Goal: Task Accomplishment & Management: Use online tool/utility

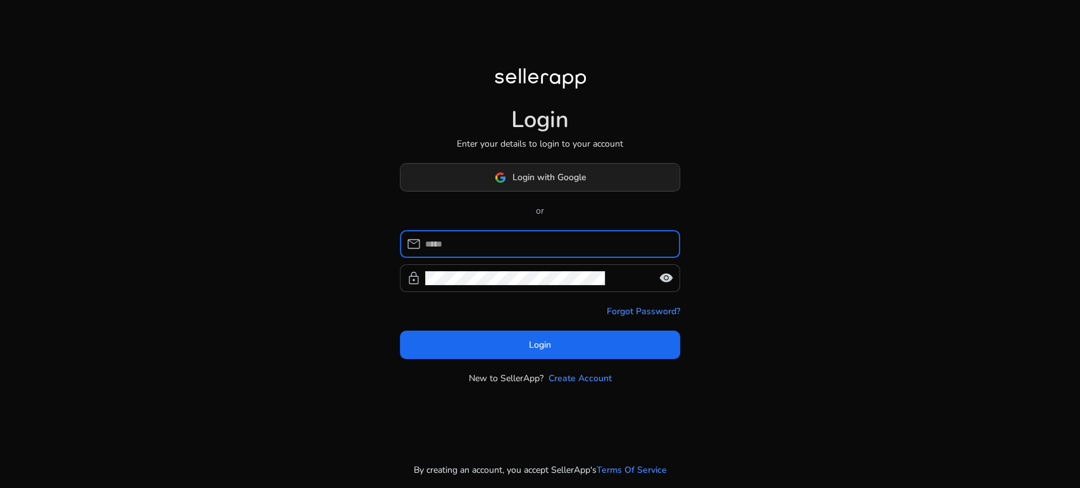
click at [610, 181] on body "Login Enter your details to login to your account Login with Google or mail loc…" at bounding box center [540, 244] width 1080 height 488
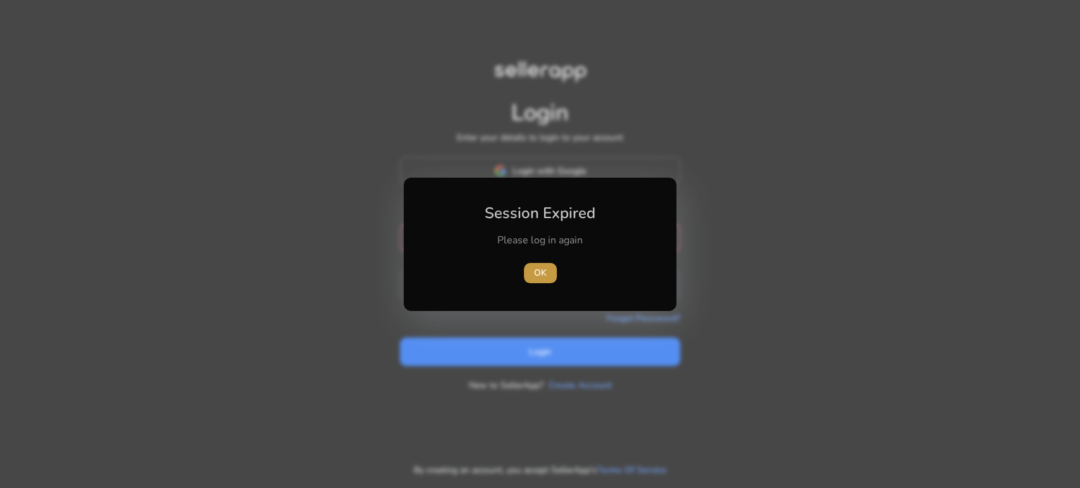
click at [534, 277] on span "OK" at bounding box center [540, 272] width 13 height 13
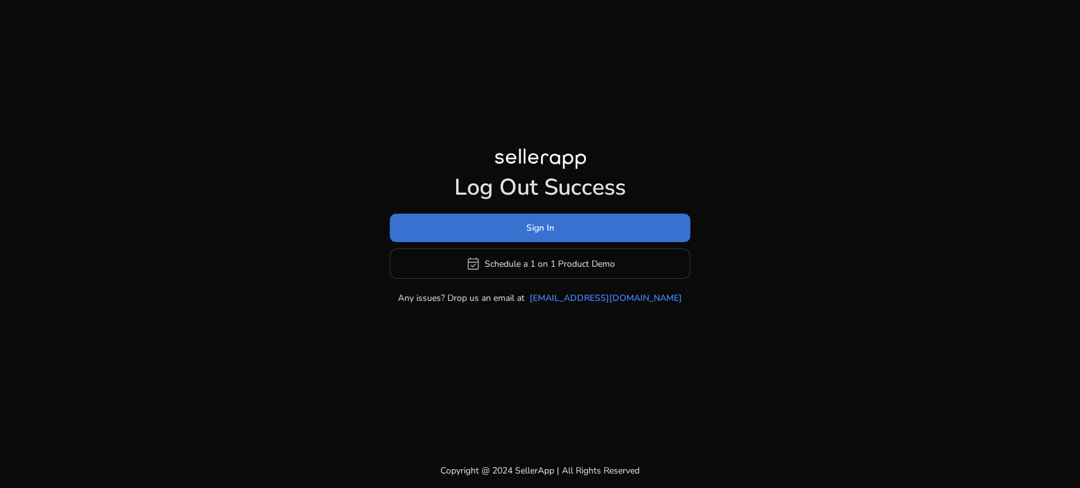
click at [581, 226] on span at bounding box center [540, 228] width 300 height 30
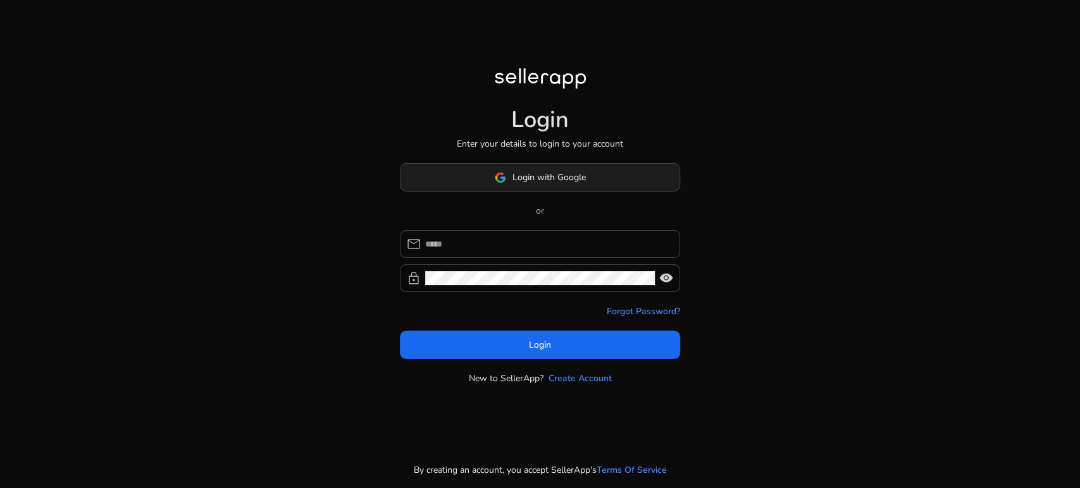
click at [574, 178] on span "Login with Google" at bounding box center [548, 177] width 73 height 13
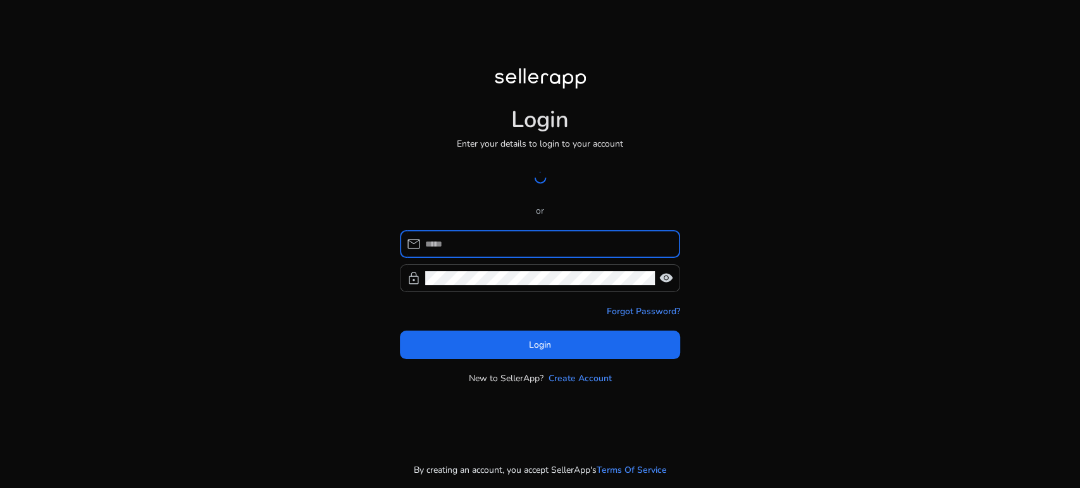
click at [547, 237] on input at bounding box center [547, 244] width 245 height 14
type input "**********"
click at [521, 269] on div at bounding box center [540, 278] width 230 height 28
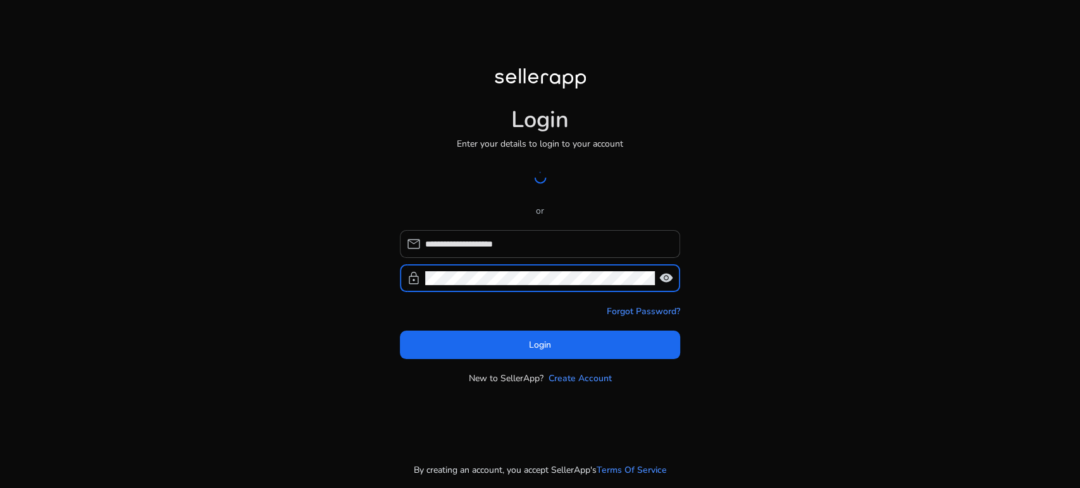
click button "Login" at bounding box center [540, 345] width 280 height 28
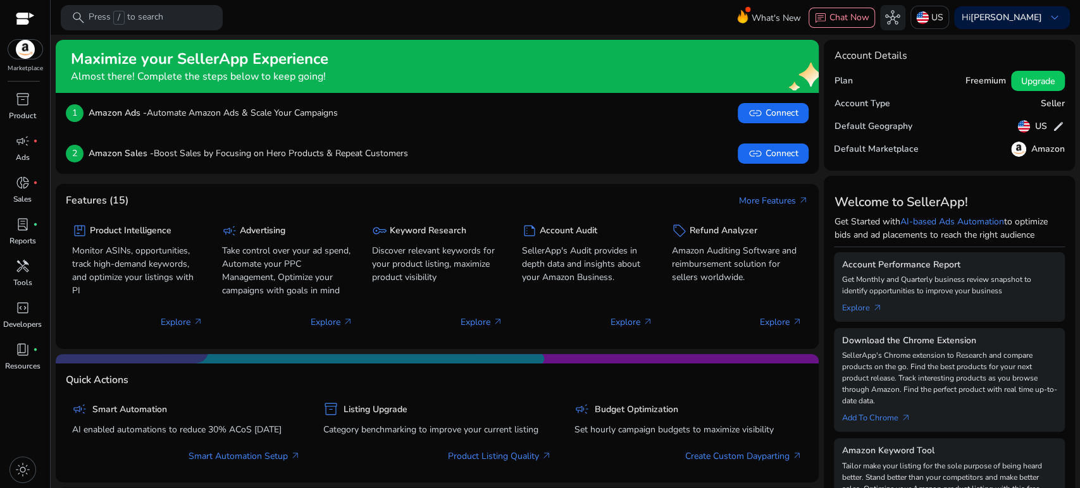
click at [26, 52] on img at bounding box center [25, 49] width 34 height 19
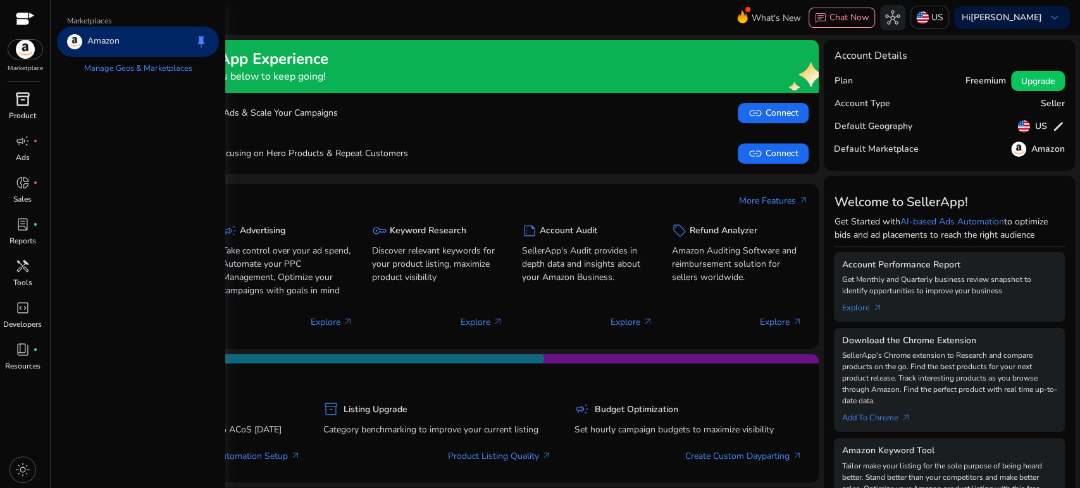
click at [27, 99] on span "inventory_2" at bounding box center [22, 99] width 15 height 15
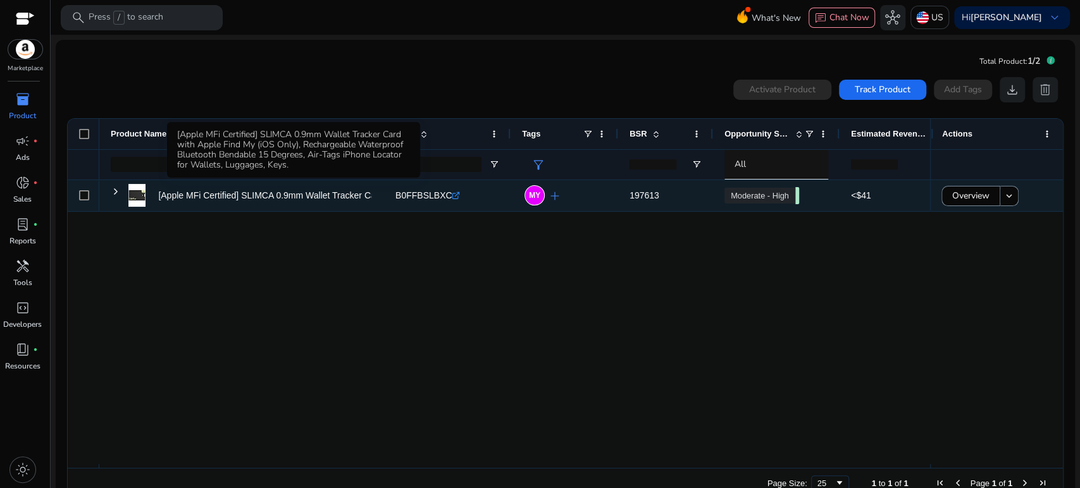
click at [262, 201] on p "[Apple MFi Certified] SLIMCA 0.9mm Wallet Tracker Card with Apple..." at bounding box center [295, 196] width 275 height 26
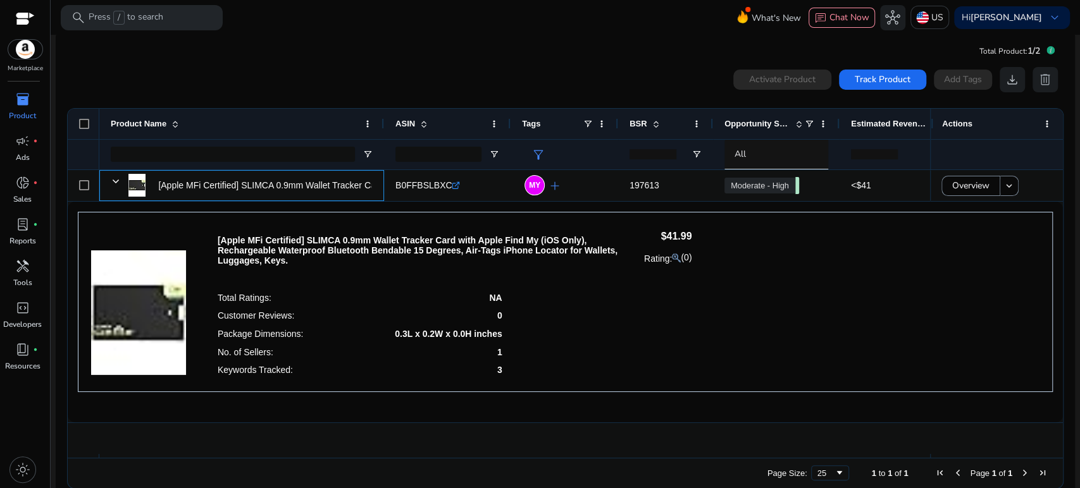
scroll to position [27, 0]
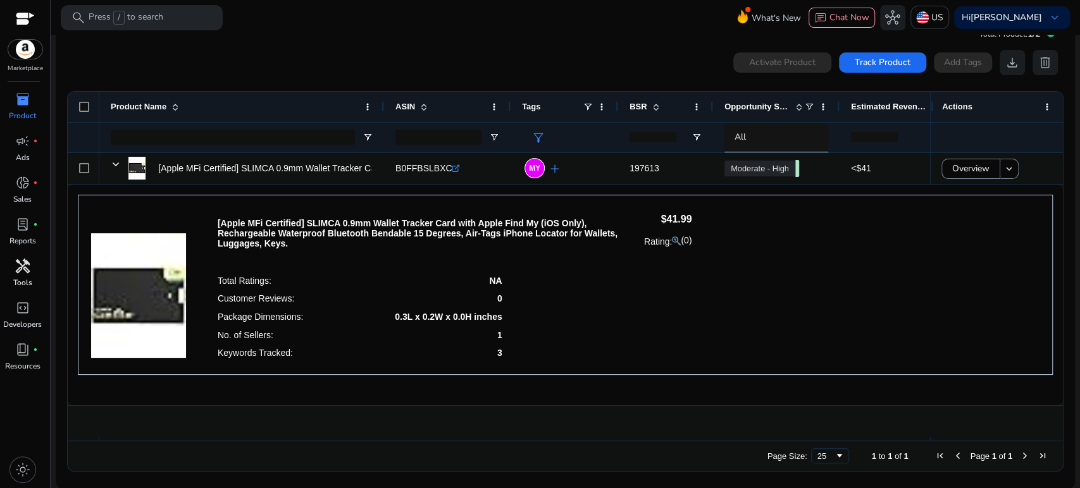
click at [20, 285] on p "Tools" at bounding box center [22, 282] width 19 height 11
